Goal: Task Accomplishment & Management: Use online tool/utility

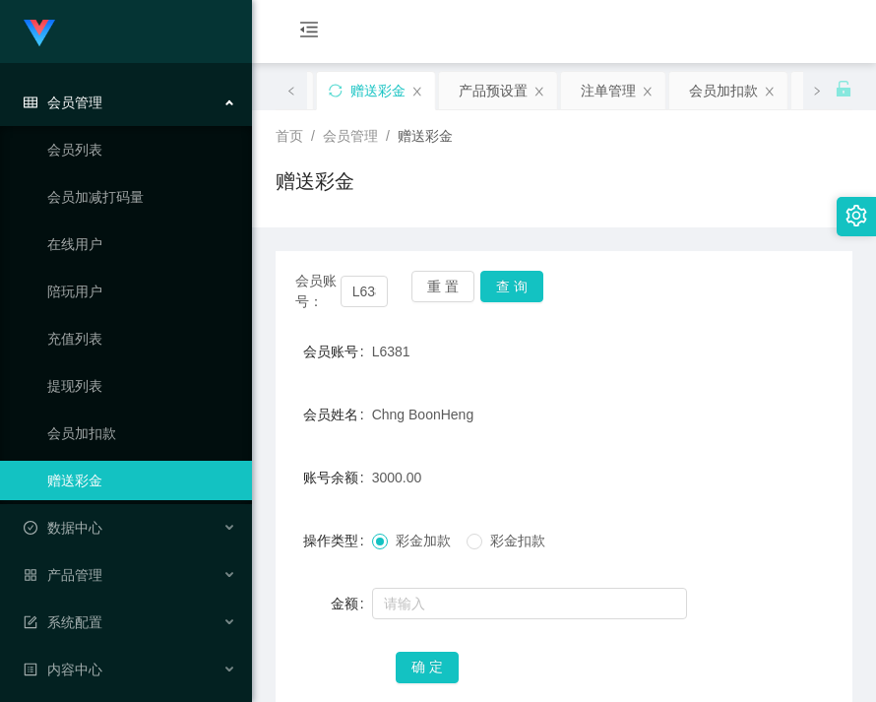
scroll to position [197, 0]
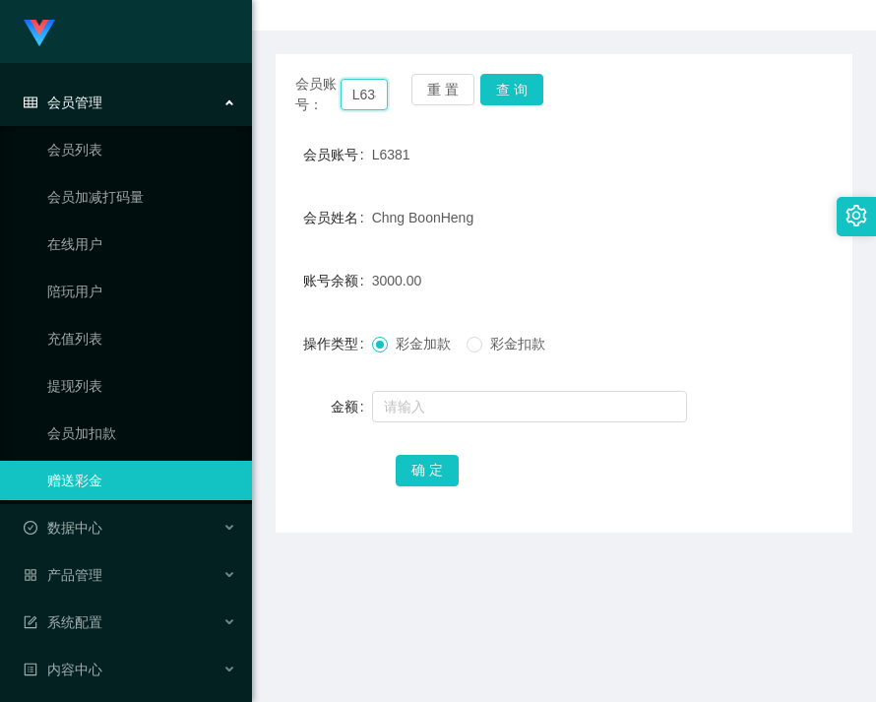
click at [365, 90] on input "L6381" at bounding box center [365, 95] width 48 height 32
drag, startPoint x: 364, startPoint y: 90, endPoint x: 487, endPoint y: 88, distance: 123.1
click at [365, 90] on input "L6381" at bounding box center [365, 95] width 48 height 32
click at [496, 86] on button "查 询" at bounding box center [512, 90] width 63 height 32
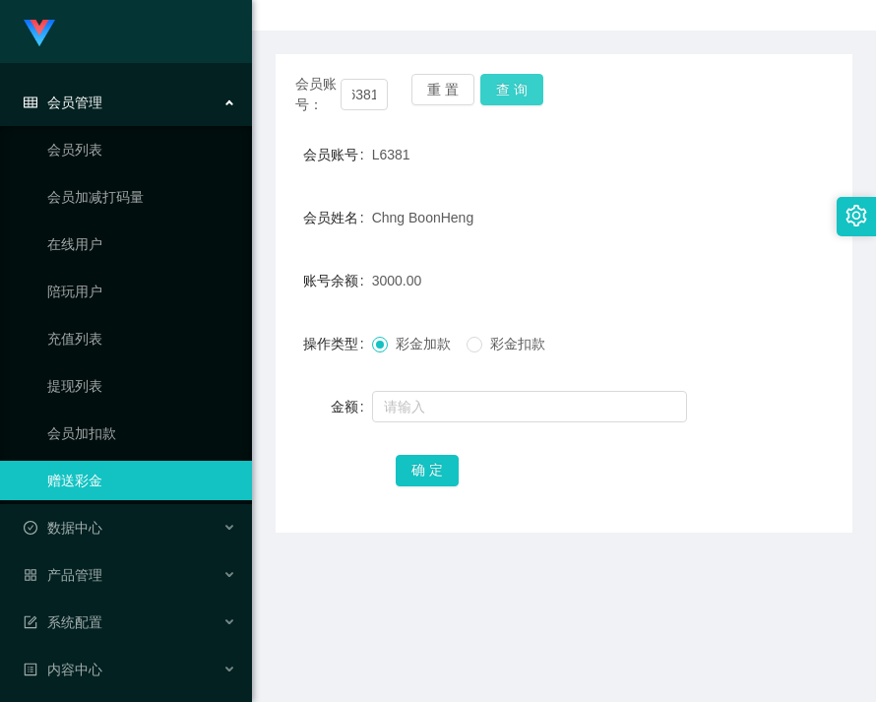
scroll to position [0, 0]
click at [496, 86] on div "重 置 查 询" at bounding box center [458, 94] width 93 height 41
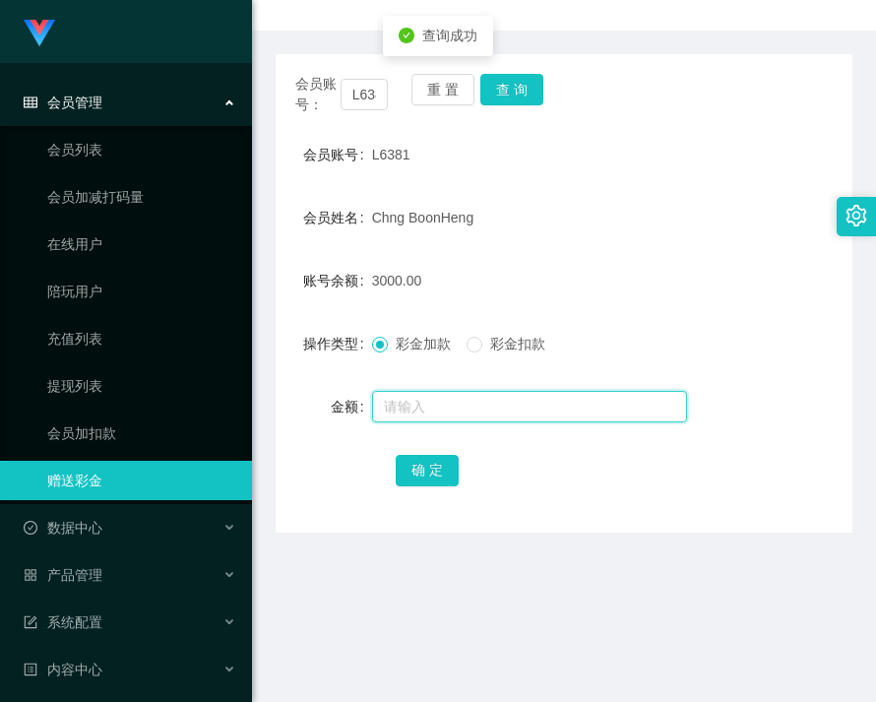
click at [479, 415] on input "text" at bounding box center [529, 407] width 315 height 32
type input "4000"
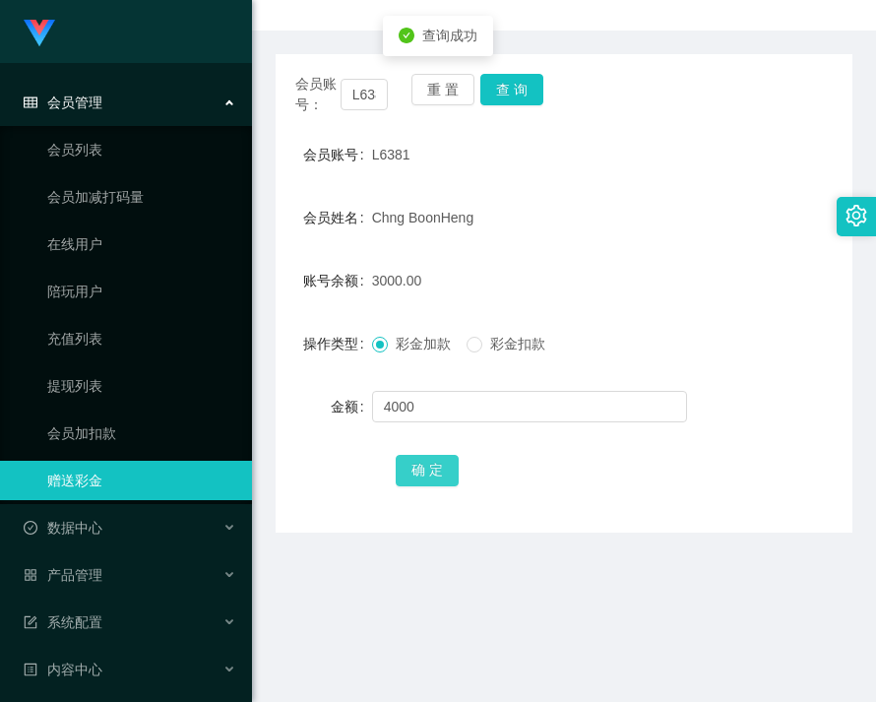
click at [430, 464] on button "确 定" at bounding box center [427, 471] width 63 height 32
click at [101, 584] on div "产品管理" at bounding box center [126, 574] width 252 height 39
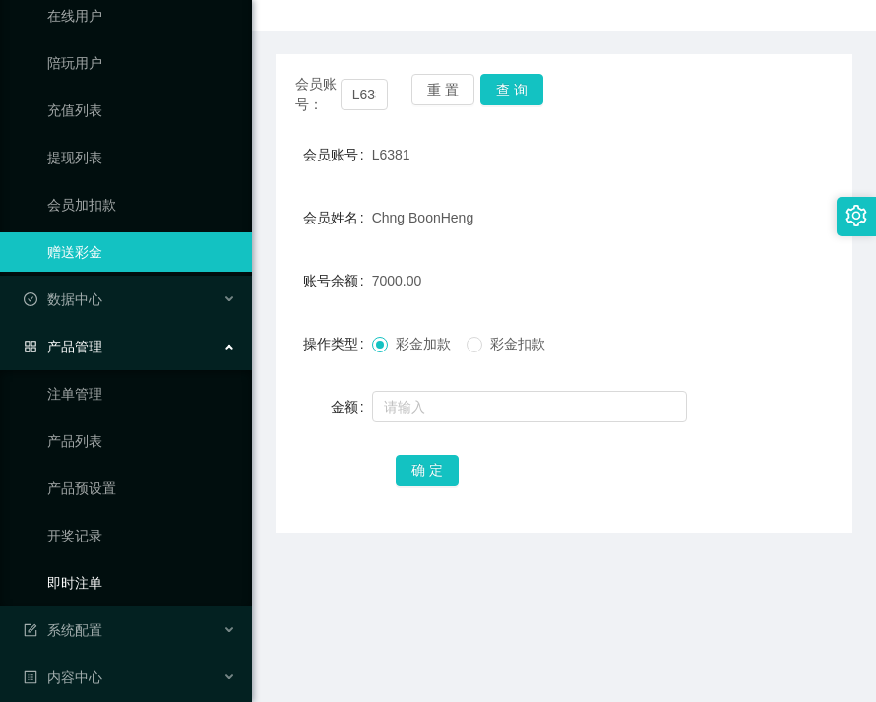
scroll to position [290, 0]
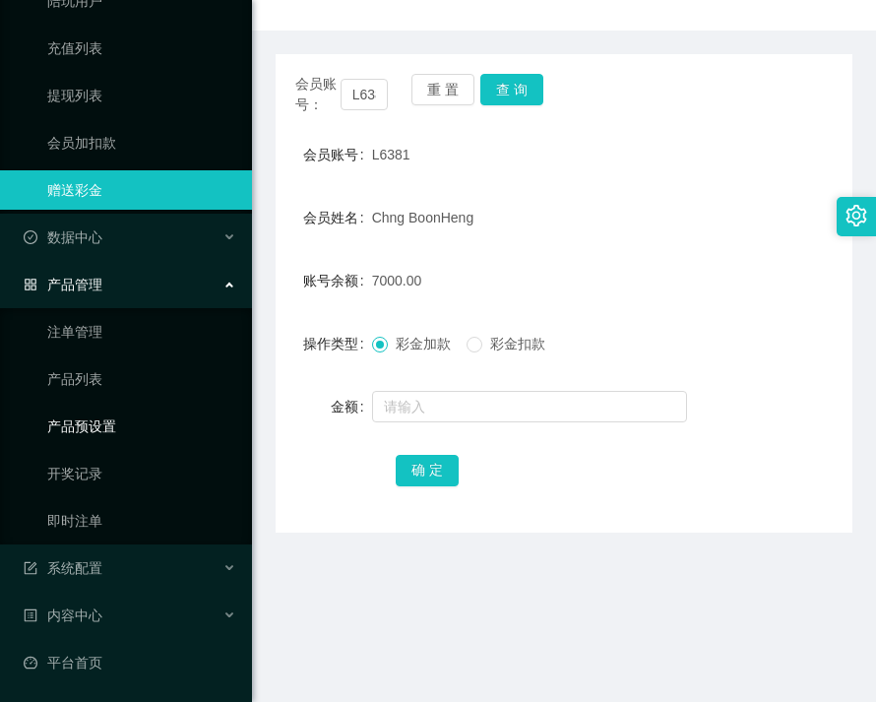
click at [94, 444] on link "产品预设置" at bounding box center [141, 426] width 189 height 39
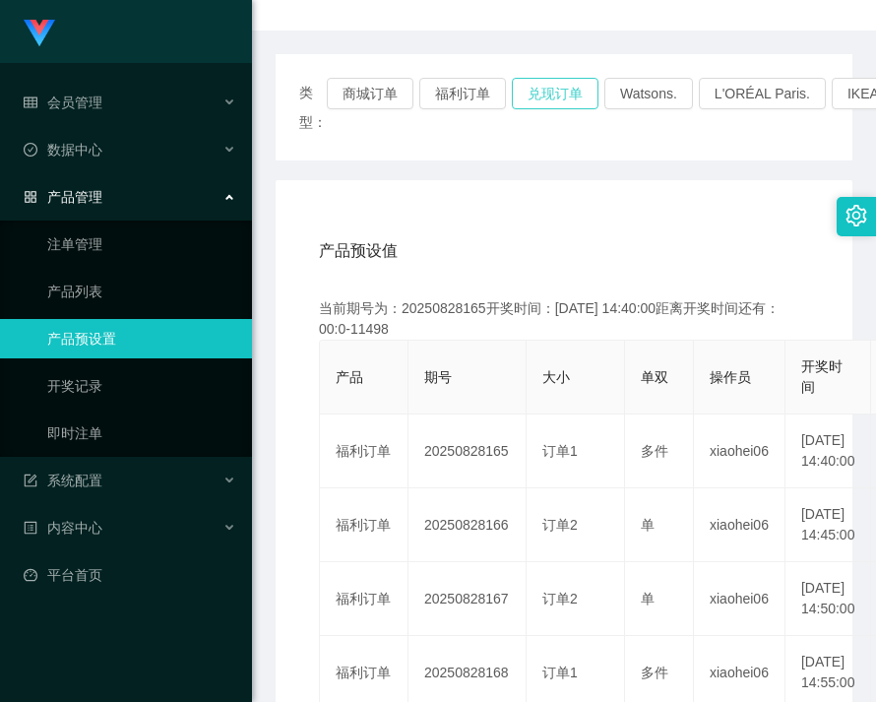
click at [553, 101] on button "兑现订单" at bounding box center [555, 94] width 87 height 32
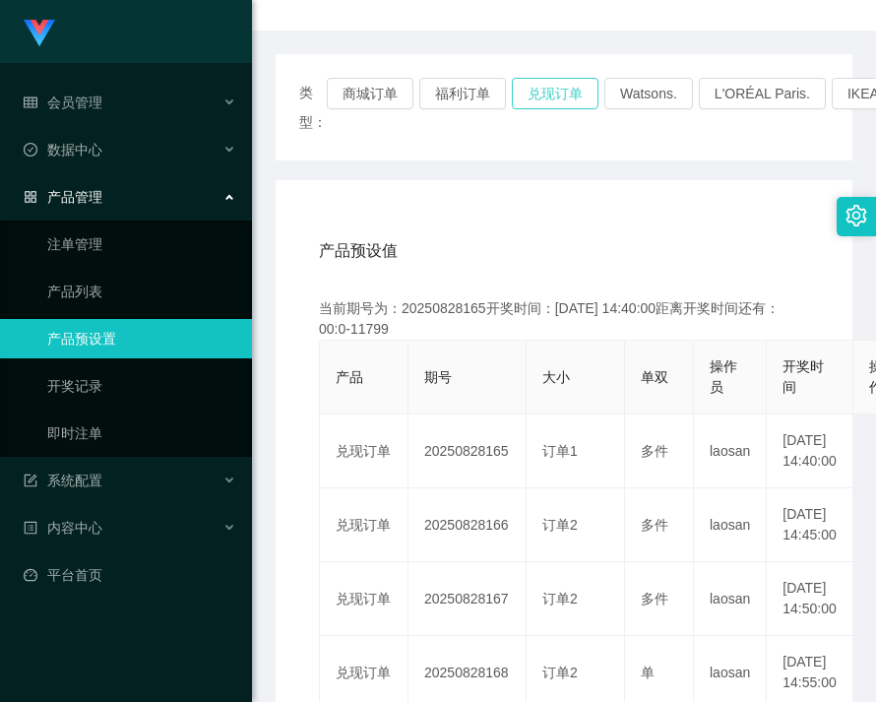
click at [553, 98] on button "兑现订单" at bounding box center [555, 94] width 87 height 32
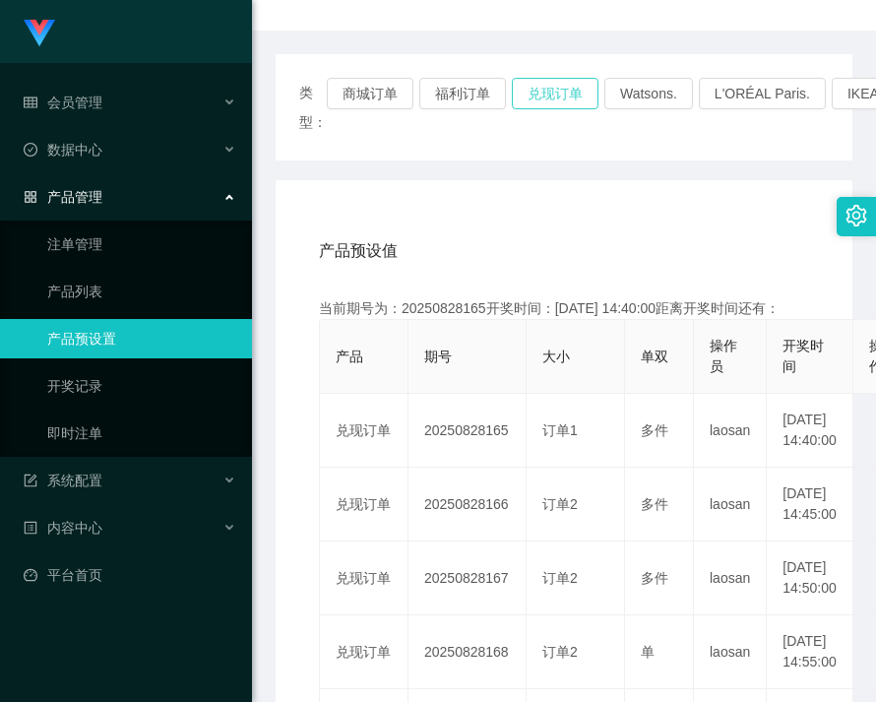
click at [553, 98] on button "兑现订单" at bounding box center [555, 94] width 87 height 32
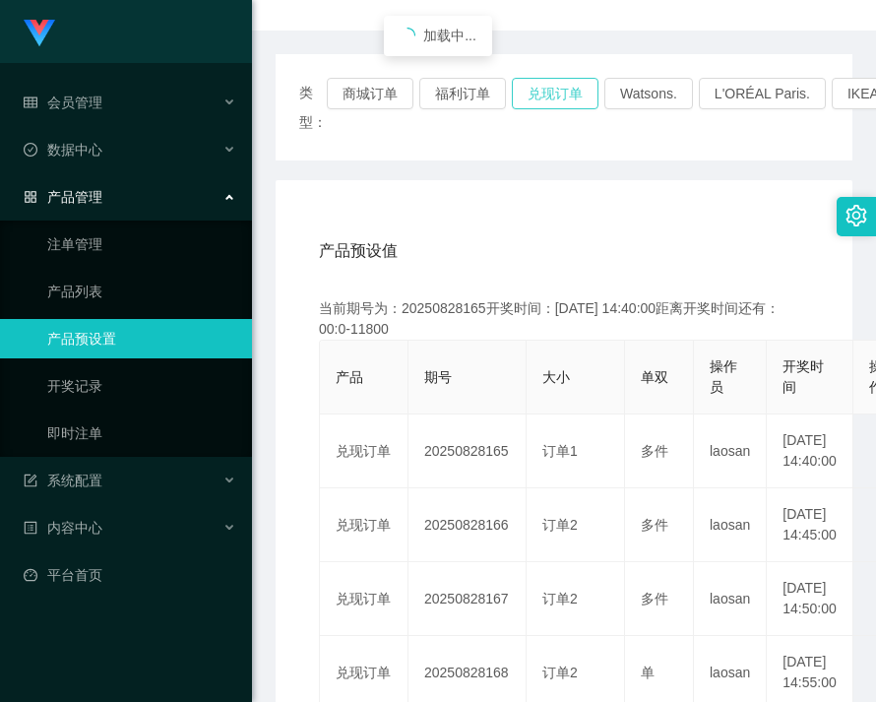
click at [553, 98] on button "兑现订单" at bounding box center [555, 94] width 87 height 32
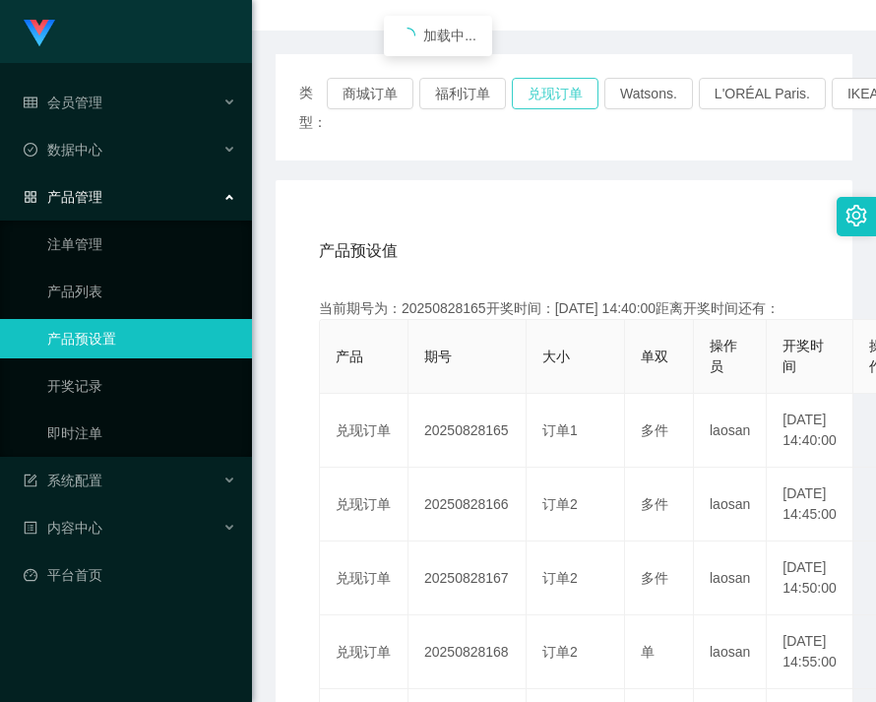
click at [553, 98] on button "兑现订单" at bounding box center [555, 94] width 87 height 32
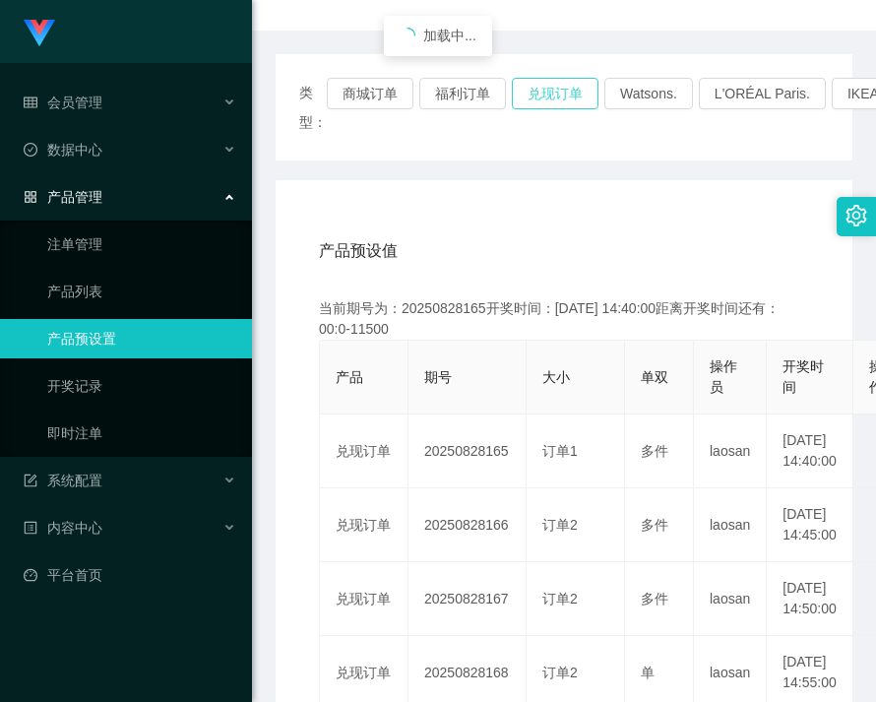
click at [553, 98] on button "兑现订单" at bounding box center [555, 94] width 87 height 32
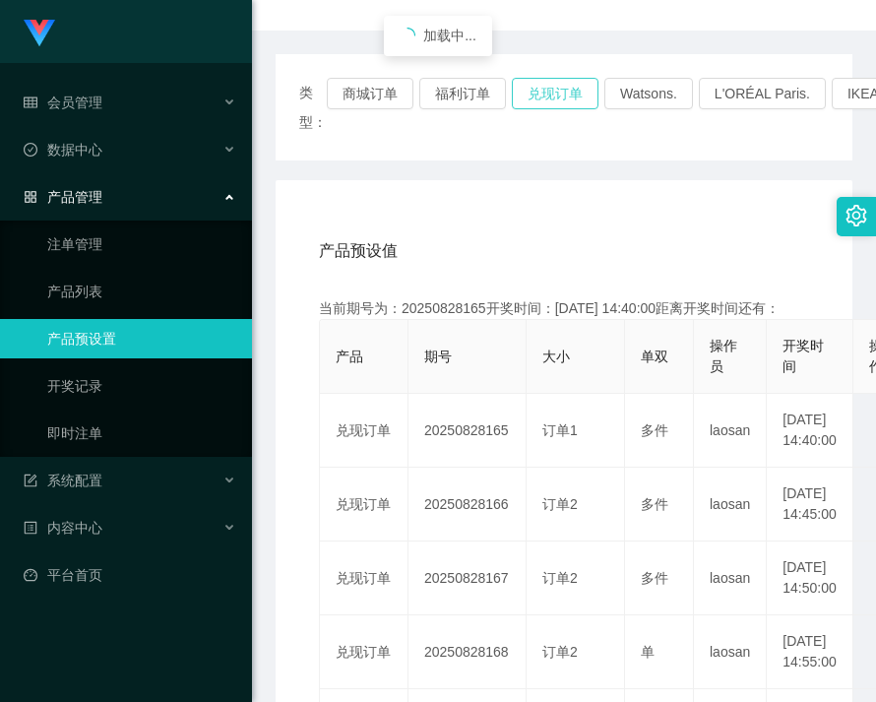
click at [553, 98] on button "兑现订单" at bounding box center [555, 94] width 87 height 32
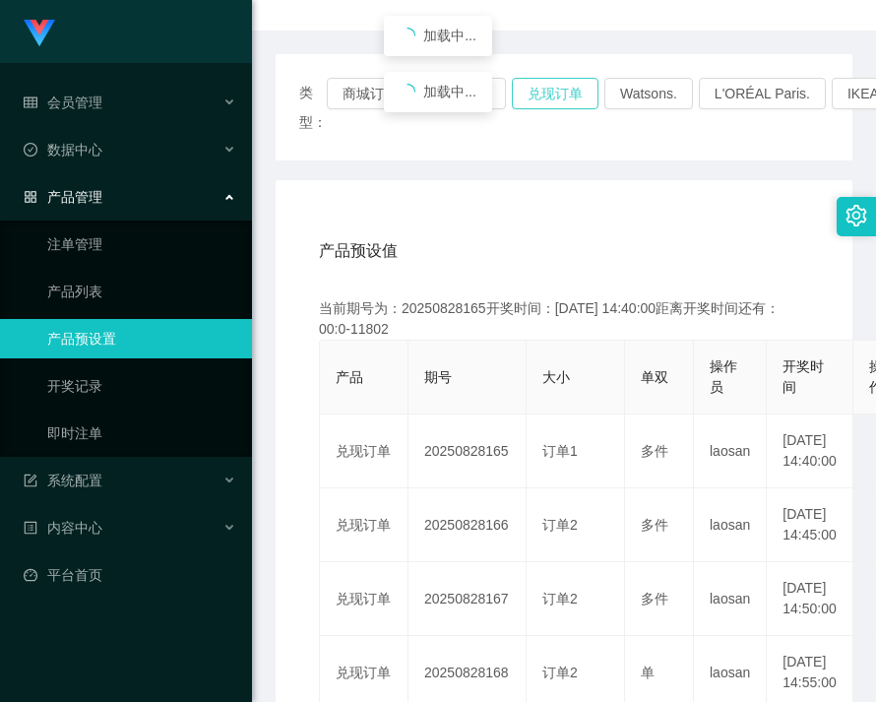
click at [553, 98] on button "兑现订单" at bounding box center [555, 94] width 87 height 32
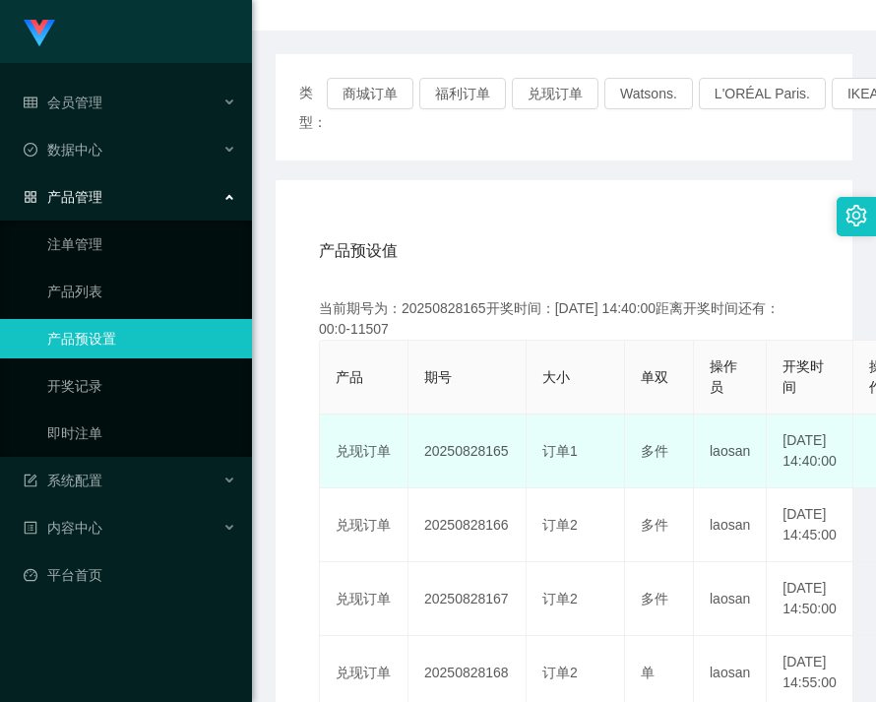
click at [470, 454] on td "20250828165" at bounding box center [468, 452] width 118 height 74
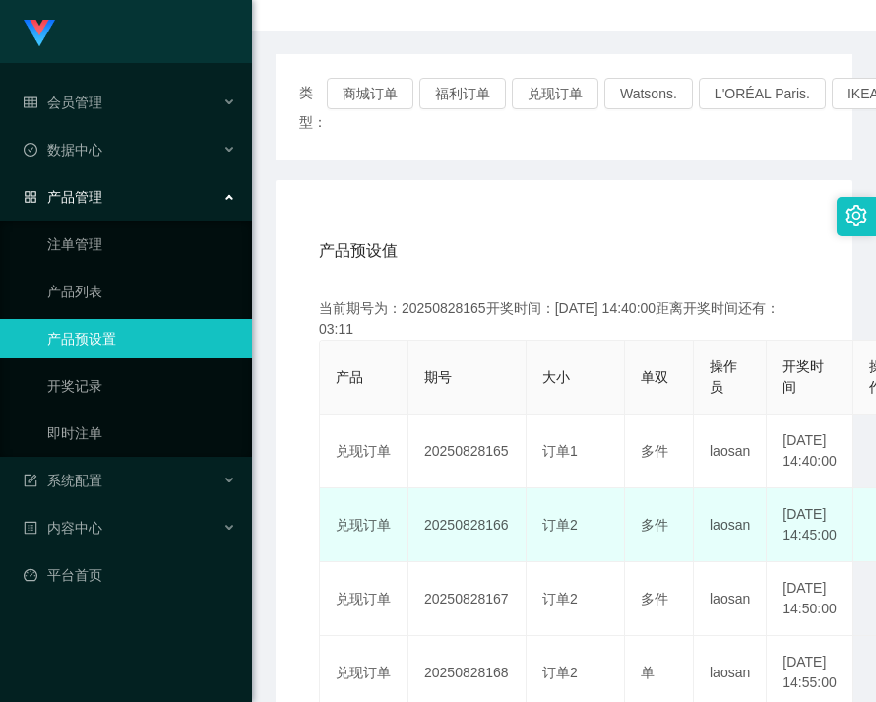
copy td "20250828165"
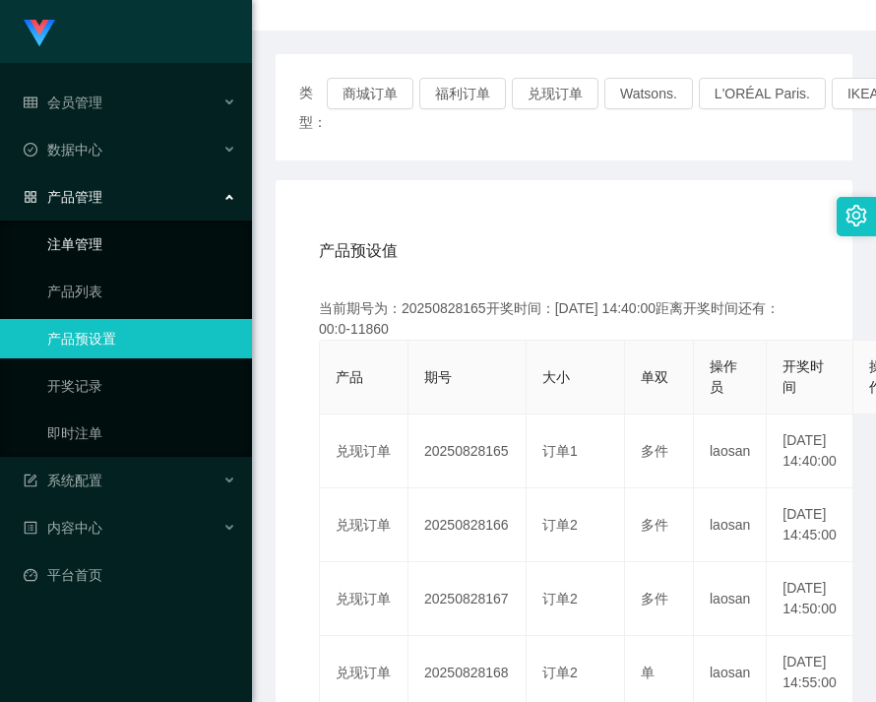
click at [74, 240] on link "注单管理" at bounding box center [141, 244] width 189 height 39
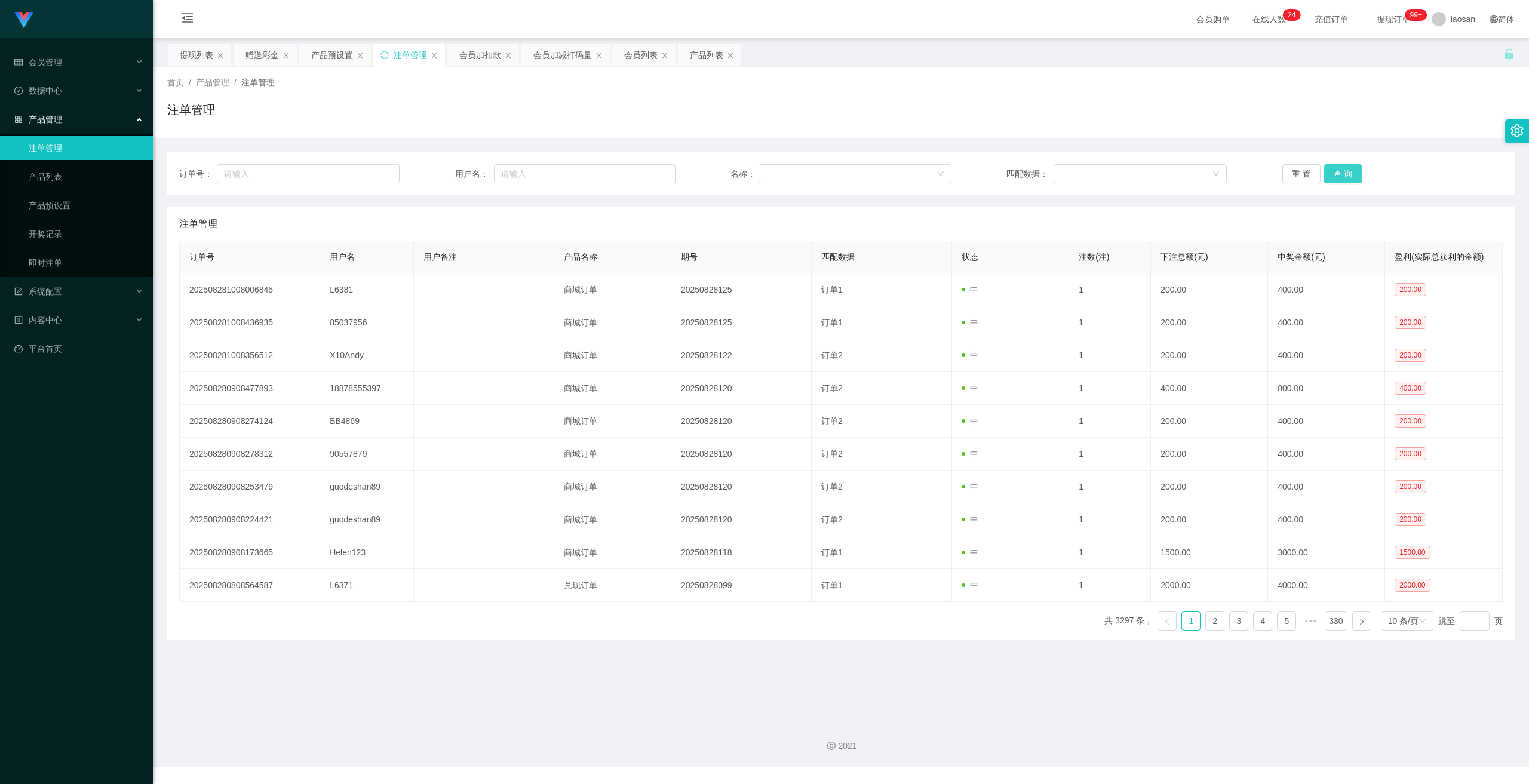
click at [531, 179] on button "查 询" at bounding box center [1343, 174] width 38 height 19
drag, startPoint x: 1334, startPoint y: 179, endPoint x: 1459, endPoint y: 85, distance: 156.4
click at [531, 179] on button "查 询" at bounding box center [1343, 174] width 38 height 19
click at [531, 178] on button "查 询" at bounding box center [1343, 174] width 38 height 19
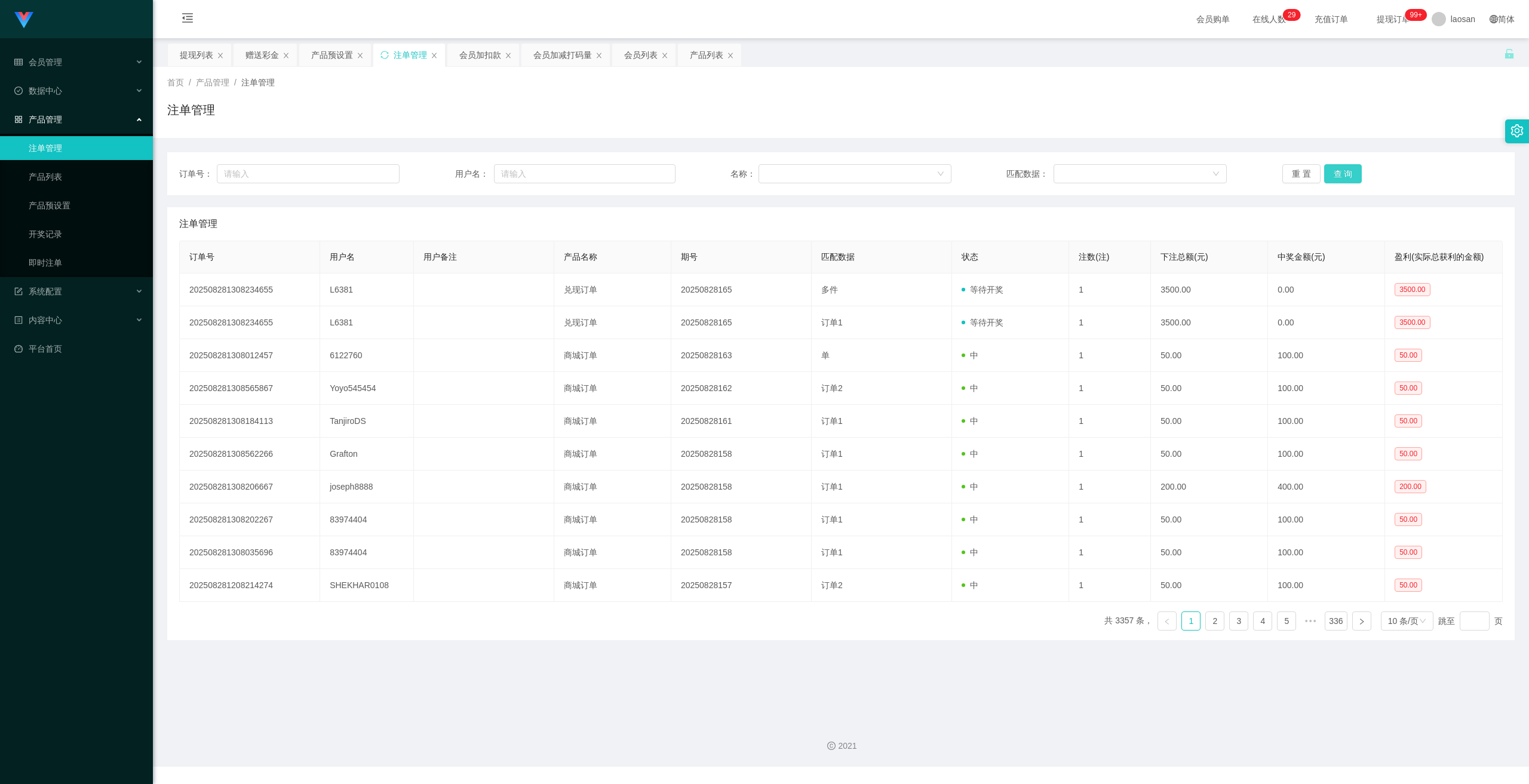
click at [531, 178] on button "查 询" at bounding box center [1343, 174] width 38 height 19
